Goal: Check status

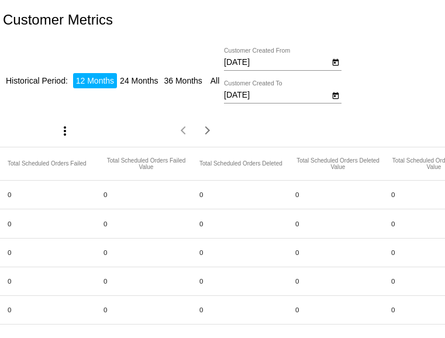
scroll to position [0, 943]
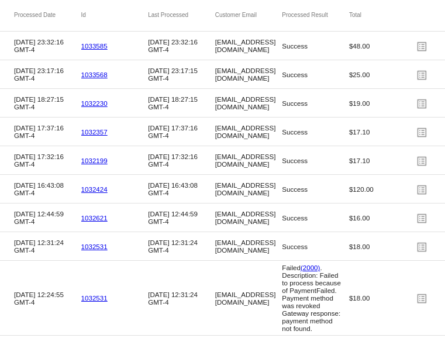
scroll to position [2949, 0]
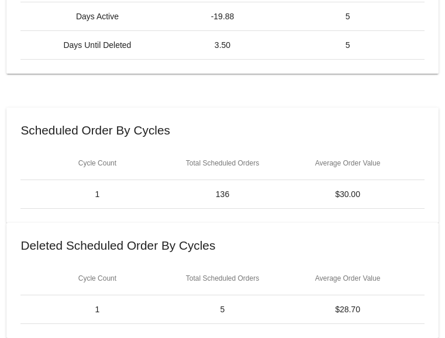
scroll to position [735, 0]
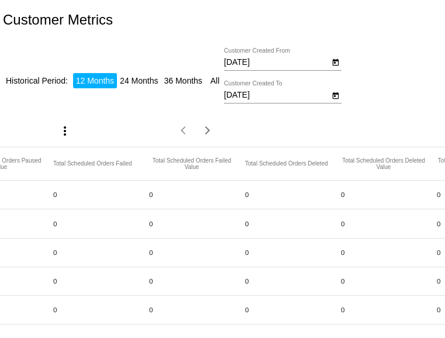
scroll to position [0, 745]
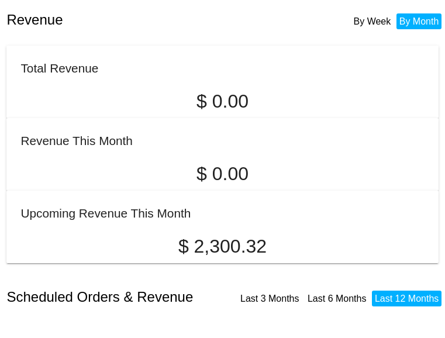
click at [410, 25] on li "By Month" at bounding box center [420, 21] width 46 height 16
